Goal: Contribute content: Contribute content

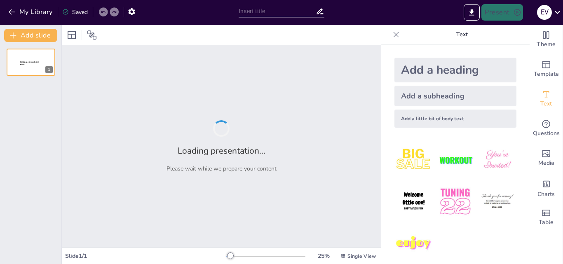
type input "Mareomootori Energia: Põhitõed"
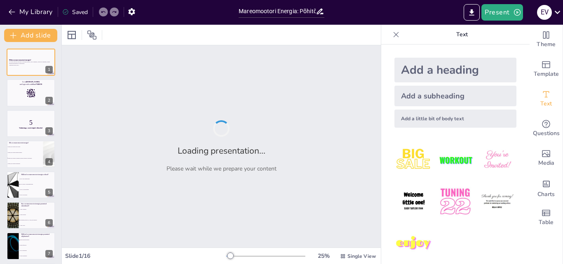
checkbox input "true"
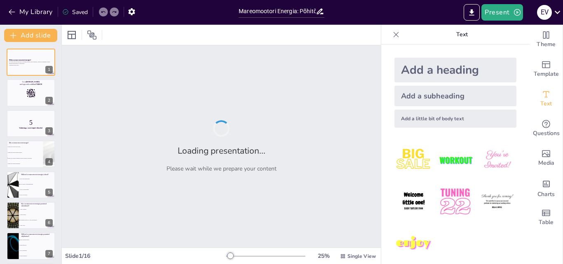
checkbox input "true"
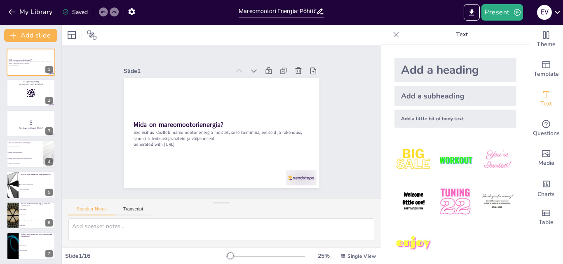
checkbox input "true"
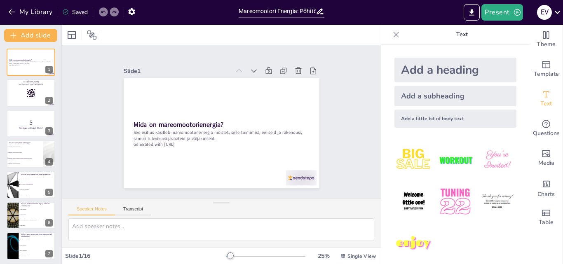
checkbox input "true"
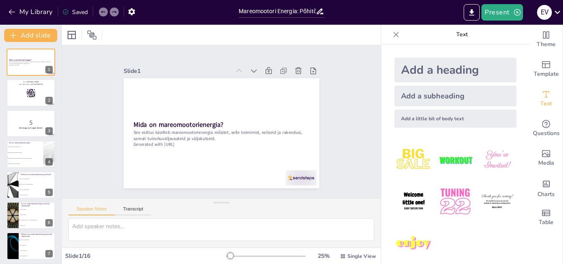
checkbox input "true"
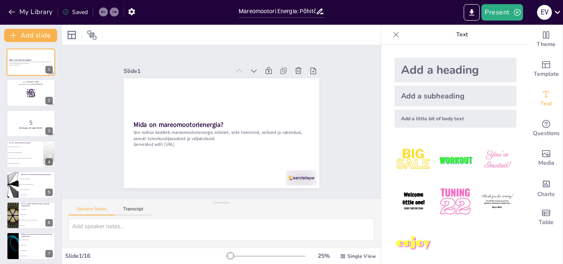
checkbox input "true"
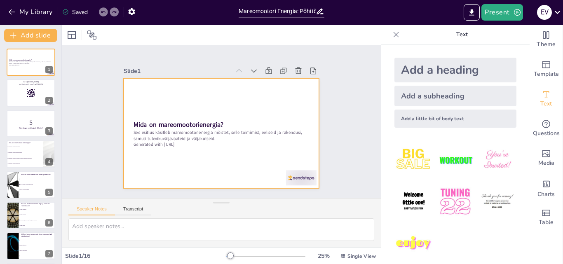
checkbox input "true"
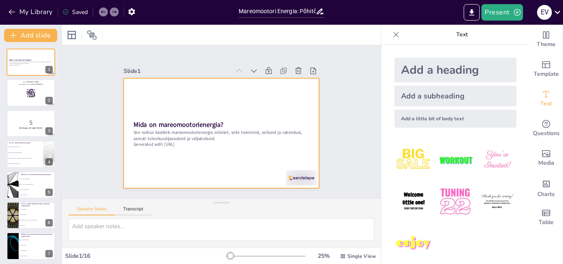
checkbox input "true"
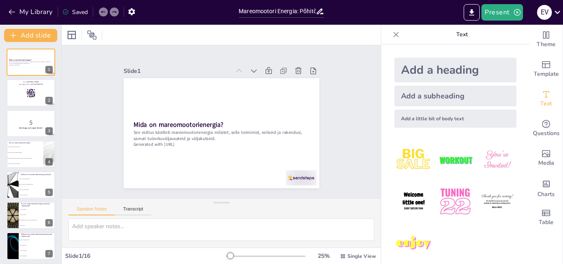
click at [344, 37] on div at bounding box center [221, 35] width 319 height 20
checkbox input "true"
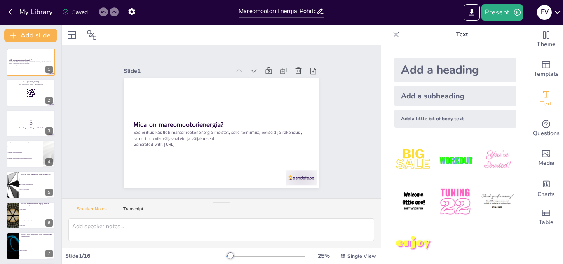
checkbox input "true"
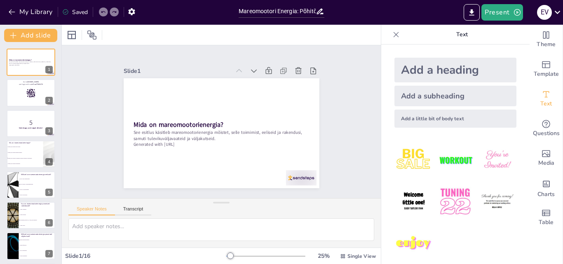
checkbox input "true"
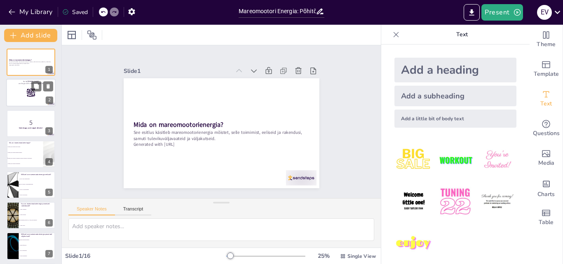
checkbox input "true"
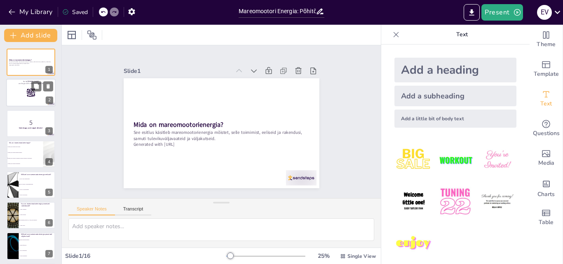
checkbox input "true"
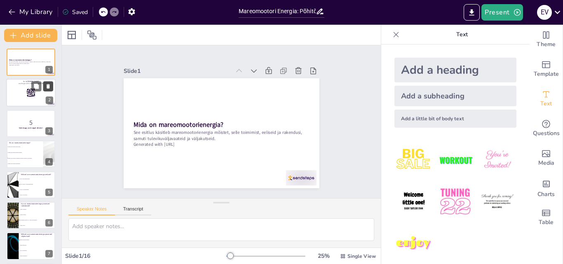
checkbox input "true"
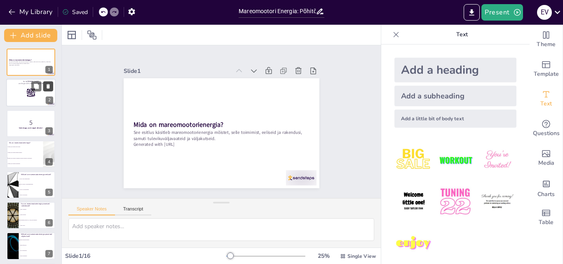
checkbox input "true"
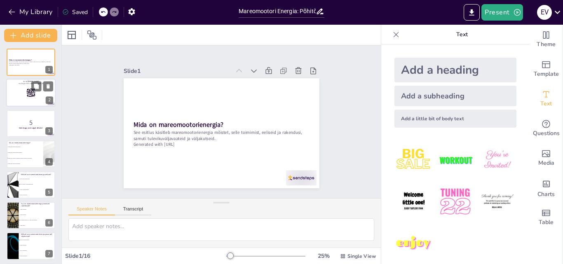
checkbox input "true"
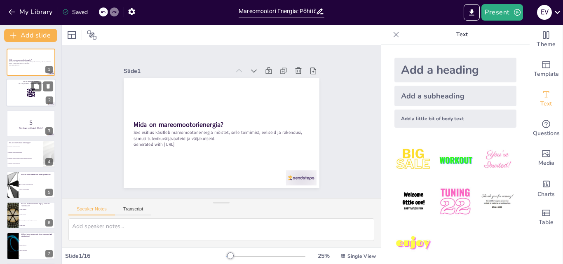
checkbox input "true"
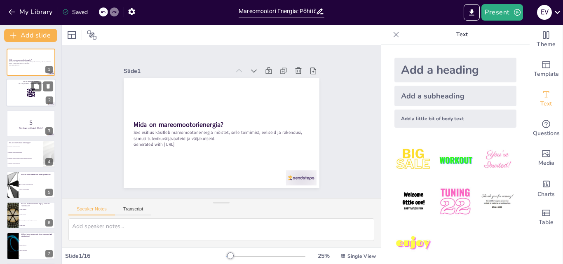
checkbox input "true"
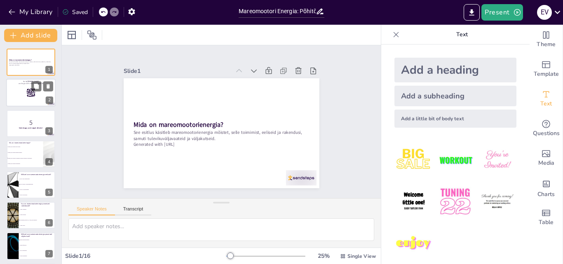
checkbox input "true"
click at [35, 96] on rect at bounding box center [35, 96] width 0 height 1
checkbox input "true"
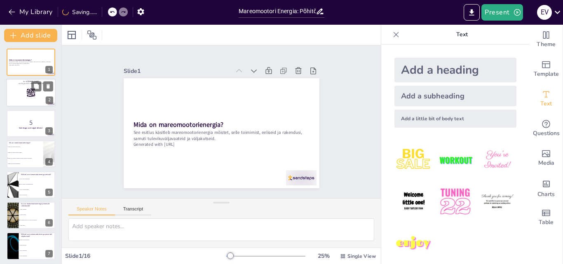
checkbox input "true"
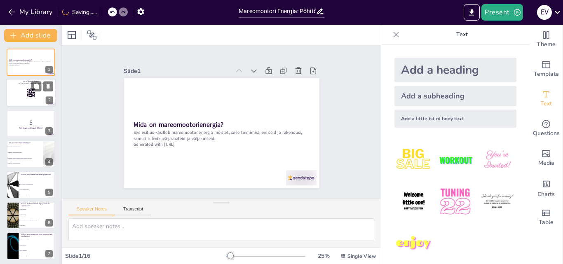
checkbox input "true"
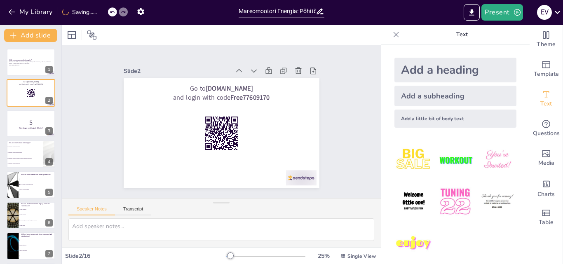
click at [26, 135] on div at bounding box center [31, 123] width 49 height 27
click at [31, 119] on button at bounding box center [36, 117] width 10 height 10
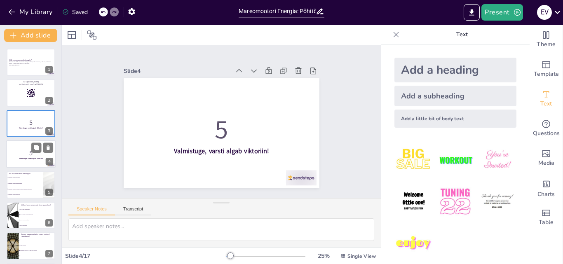
checkbox input "true"
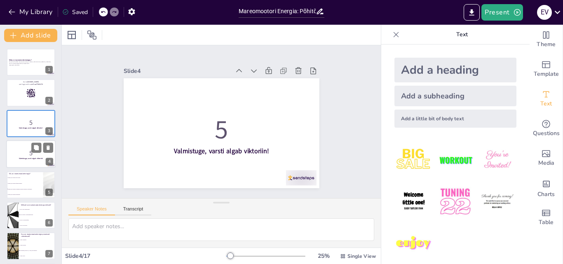
checkbox input "true"
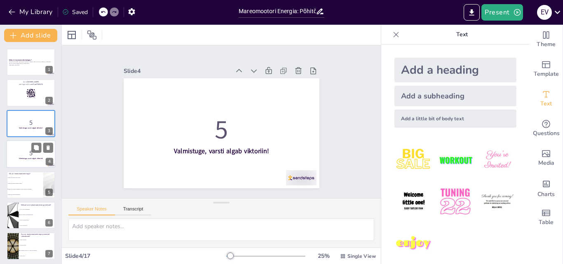
checkbox input "true"
click at [25, 161] on div at bounding box center [30, 154] width 49 height 28
checkbox input "true"
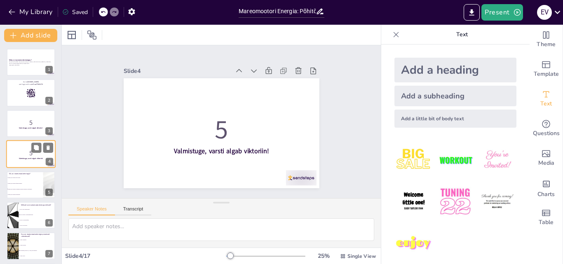
checkbox input "true"
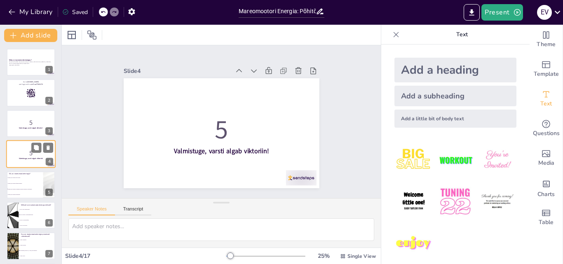
checkbox input "true"
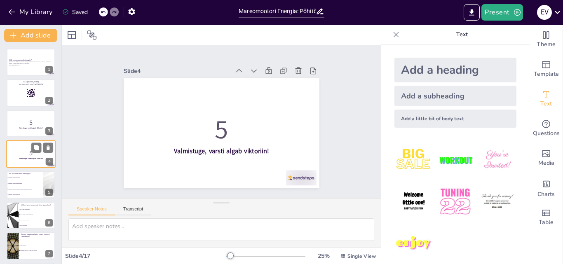
checkbox input "true"
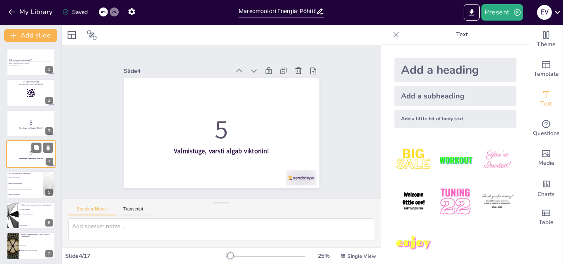
checkbox input "true"
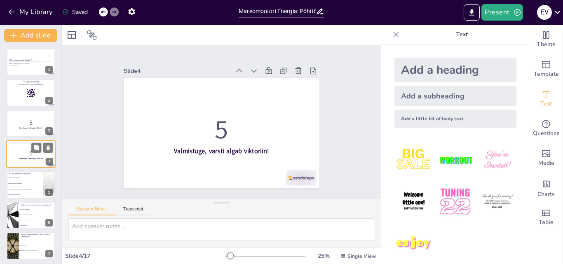
checkbox input "true"
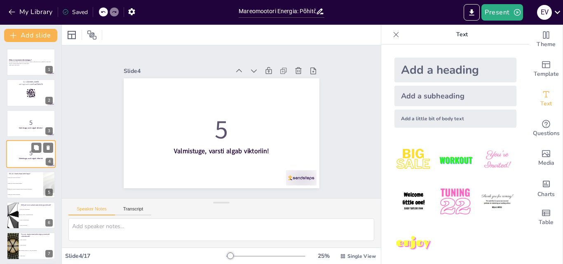
checkbox input "true"
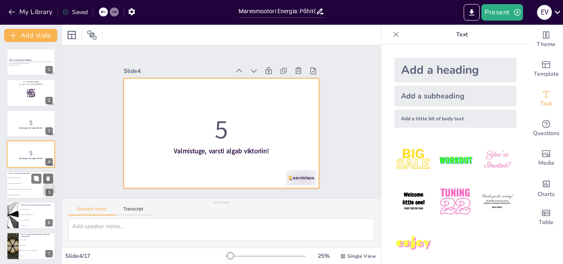
checkbox input "true"
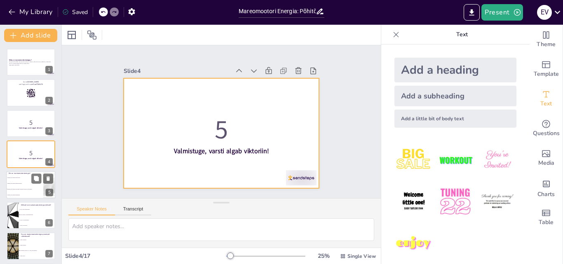
checkbox input "true"
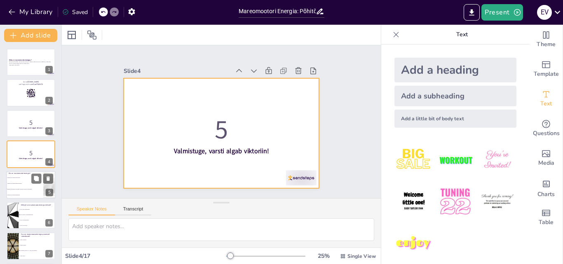
checkbox input "true"
click at [28, 180] on li "Energia, mis saadakse päikesevalgusest" at bounding box center [24, 182] width 37 height 6
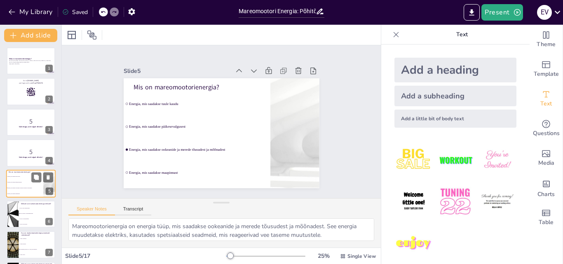
type textarea "Mareomootorienergia on energia tüüp, mis saadakse ookeanide ja merede tõusudest…"
checkbox input "true"
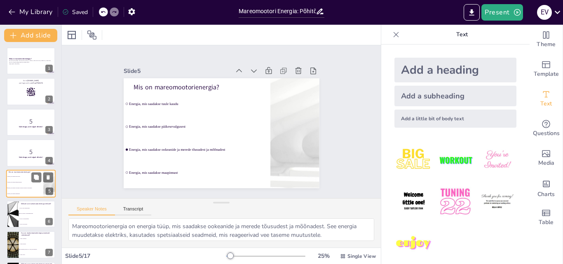
checkbox input "true"
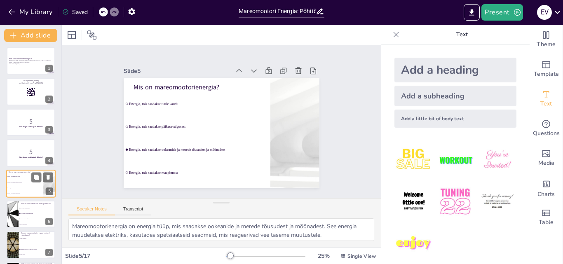
checkbox input "true"
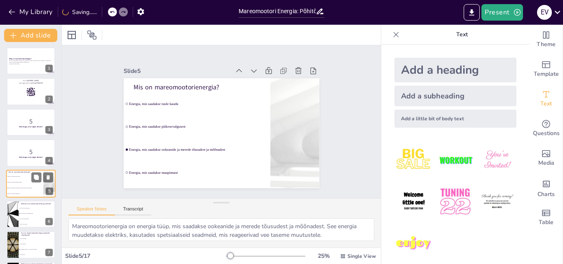
checkbox input "true"
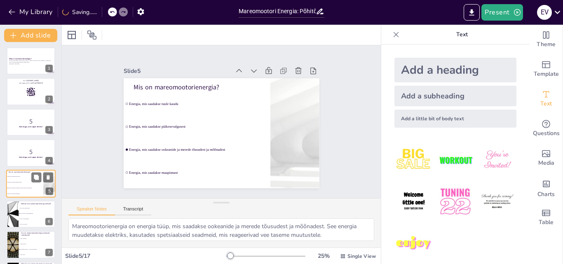
checkbox input "true"
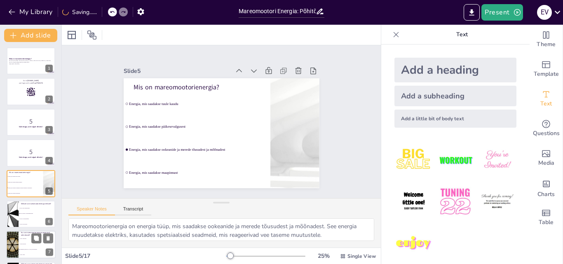
checkbox input "true"
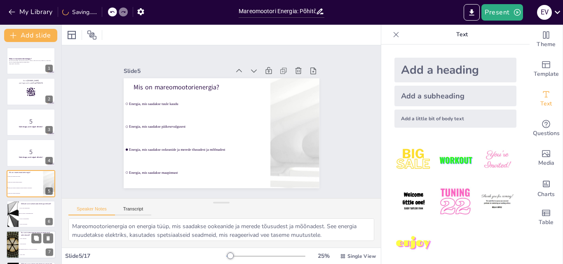
checkbox input "true"
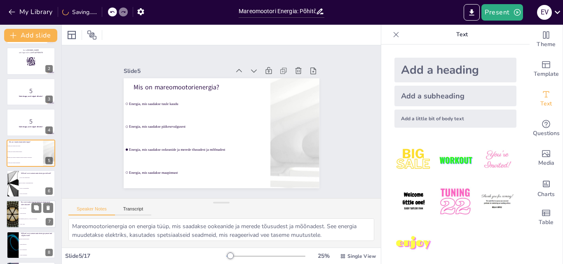
checkbox input "true"
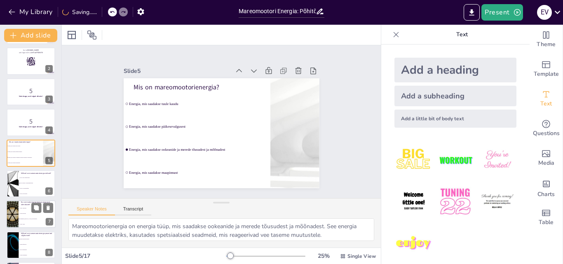
checkbox input "true"
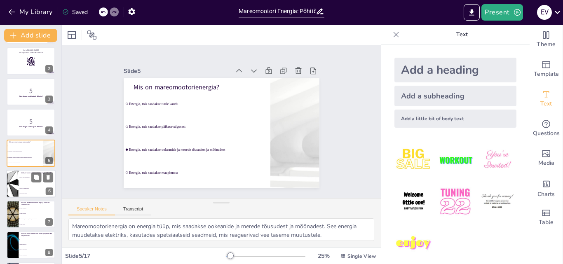
click at [27, 183] on span "See on taastuv ja keskkonnasõbralik" at bounding box center [37, 182] width 35 height 1
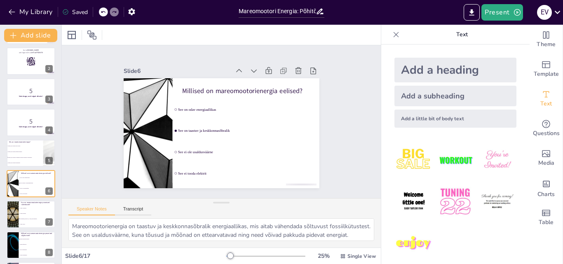
scroll to position [63, 0]
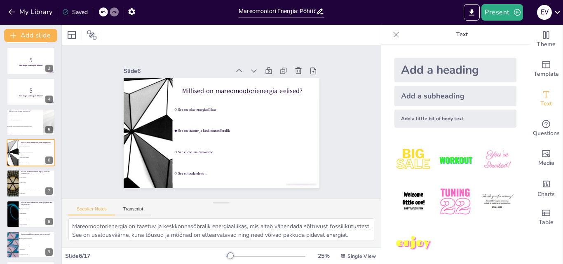
click at [316, 11] on icon at bounding box center [320, 11] width 9 height 9
drag, startPoint x: 320, startPoint y: 14, endPoint x: 310, endPoint y: 11, distance: 10.4
click at [318, 14] on icon at bounding box center [319, 12] width 7 height 6
click at [299, 9] on input "Mareomootori Energia: Põhitõed" at bounding box center [277, 11] width 77 height 12
click at [299, 10] on input "Mareomootori Energia: Põhitõed" at bounding box center [277, 11] width 77 height 12
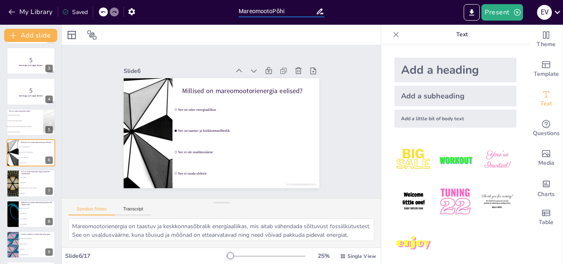
click at [299, 10] on input "MareomootoPõhi" at bounding box center [277, 11] width 77 height 12
click at [299, 10] on input "Mareomoot" at bounding box center [277, 11] width 77 height 12
click at [299, 10] on input "Ma" at bounding box center [277, 11] width 77 height 12
click at [356, 15] on div "Present e v" at bounding box center [445, 12] width 234 height 16
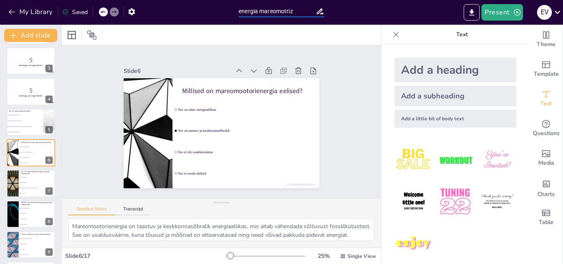
click at [304, 13] on input "energia mareomotriz" at bounding box center [277, 11] width 77 height 12
click at [365, 37] on div at bounding box center [221, 35] width 319 height 20
click at [47, 179] on icon at bounding box center [48, 177] width 3 height 5
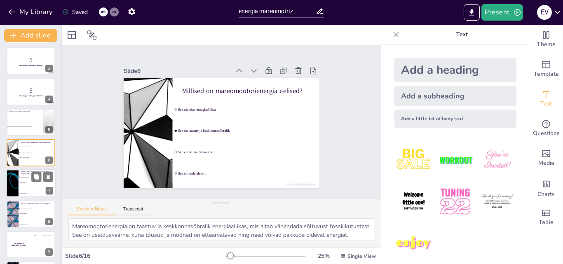
click at [33, 189] on li "Ei ole väljakutseid" at bounding box center [37, 188] width 37 height 5
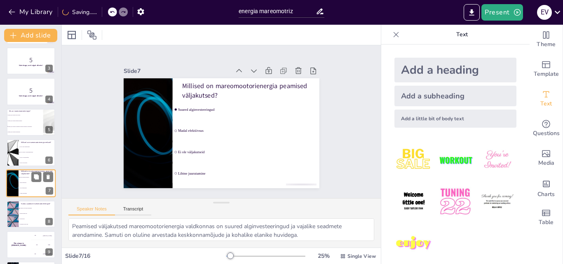
click at [33, 218] on span "Tuule kaudu" at bounding box center [37, 218] width 35 height 1
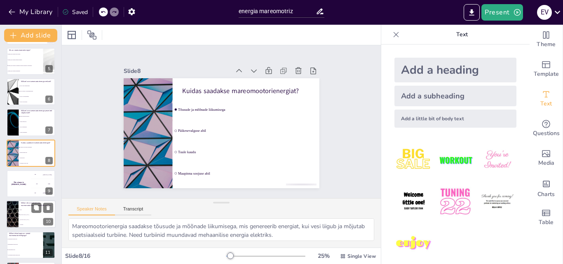
click at [33, 217] on li "[GEOGRAPHIC_DATA]" at bounding box center [37, 215] width 37 height 5
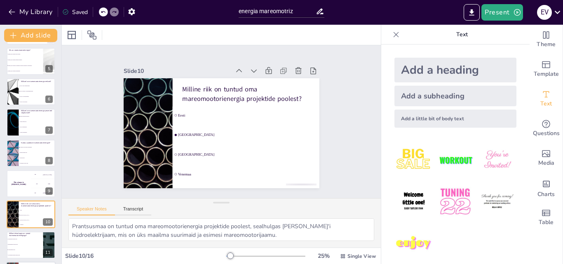
scroll to position [185, 0]
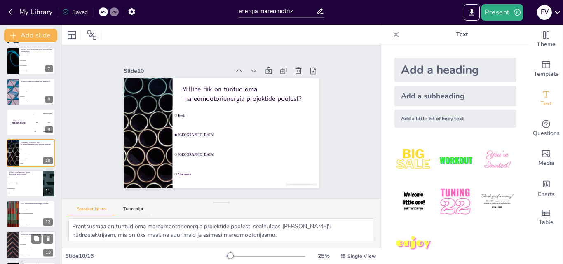
click at [30, 248] on li "See on kasvav ja arenev valdkond" at bounding box center [37, 249] width 37 height 5
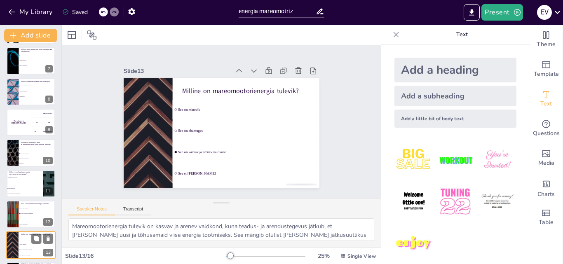
scroll to position [277, 0]
